Goal: Information Seeking & Learning: Understand process/instructions

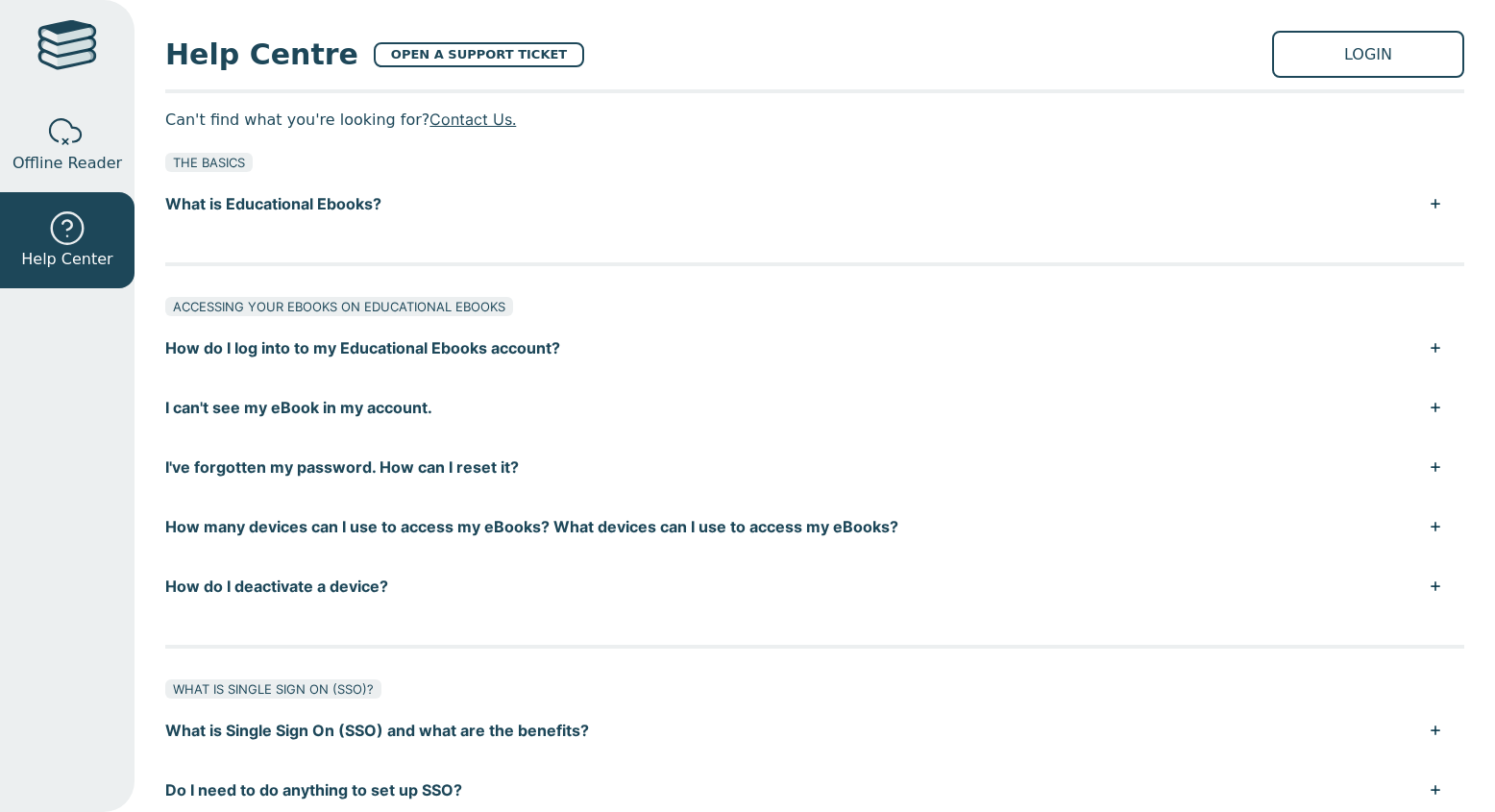
click at [423, 469] on button "I've forgotten my password. How can I reset it?" at bounding box center [815, 467] width 1299 height 59
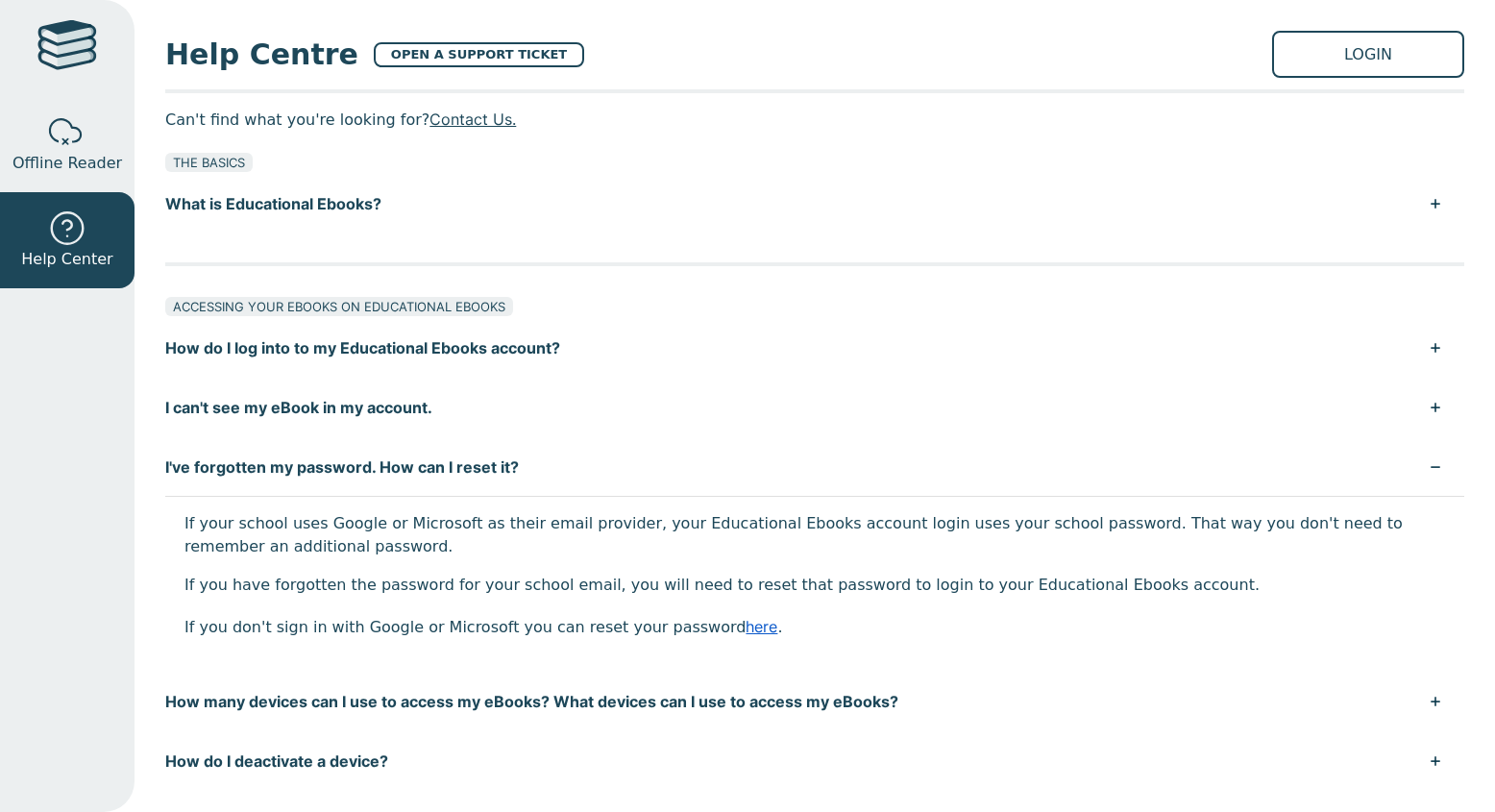
click at [746, 623] on link "here" at bounding box center [762, 626] width 32 height 19
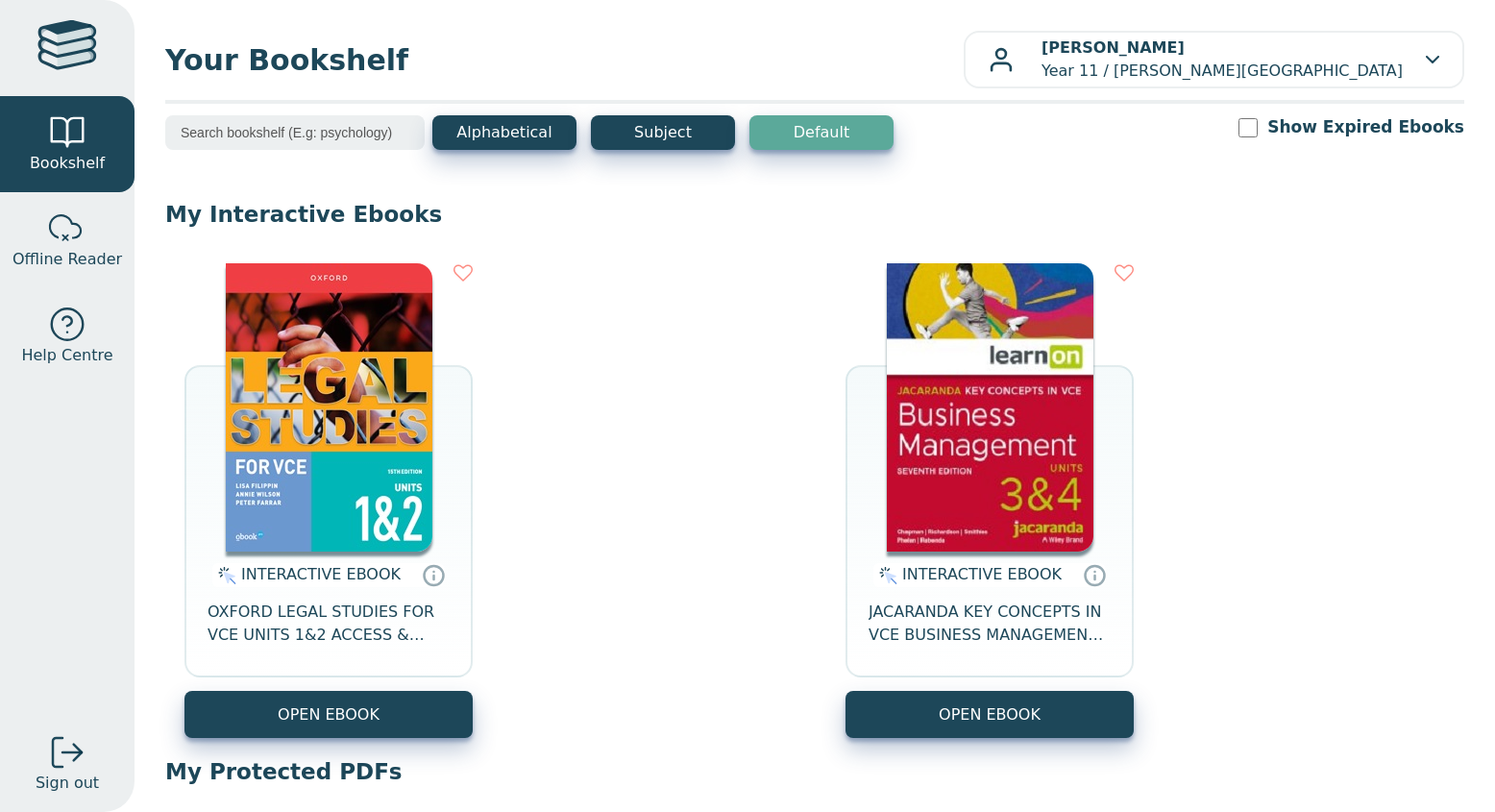
click at [374, 269] on img at bounding box center [329, 407] width 207 height 288
click at [325, 447] on img at bounding box center [329, 407] width 207 height 288
